Goal: Task Accomplishment & Management: Use online tool/utility

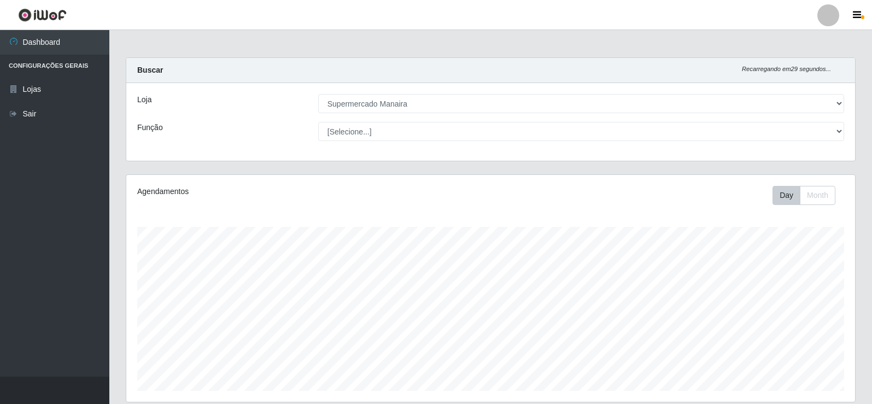
select select "443"
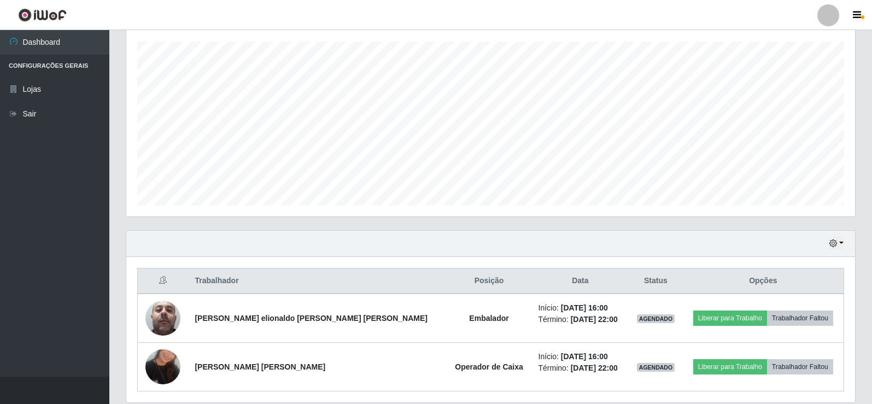
scroll to position [225, 0]
